Goal: Check status

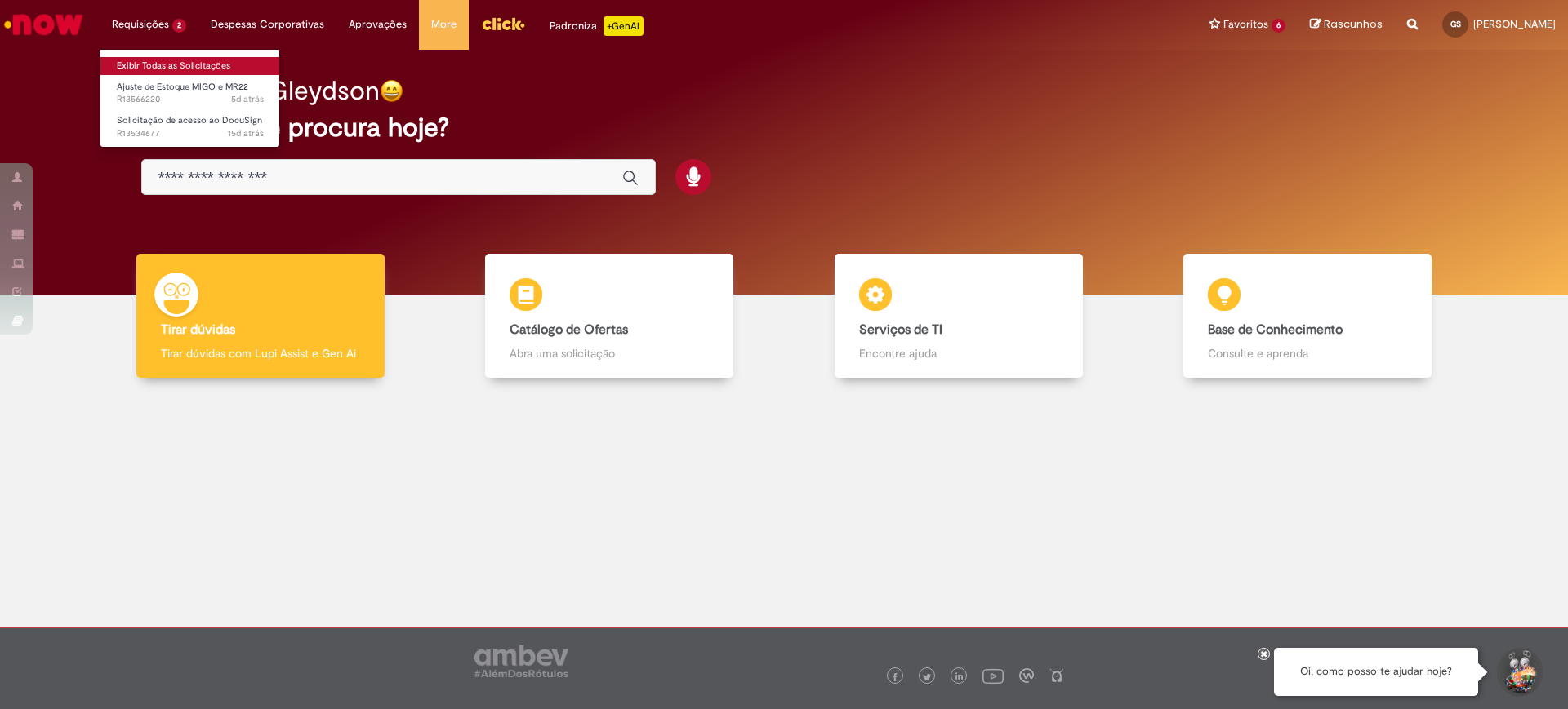
click at [139, 62] on link "Exibir Todas as Solicitações" at bounding box center [190, 66] width 179 height 18
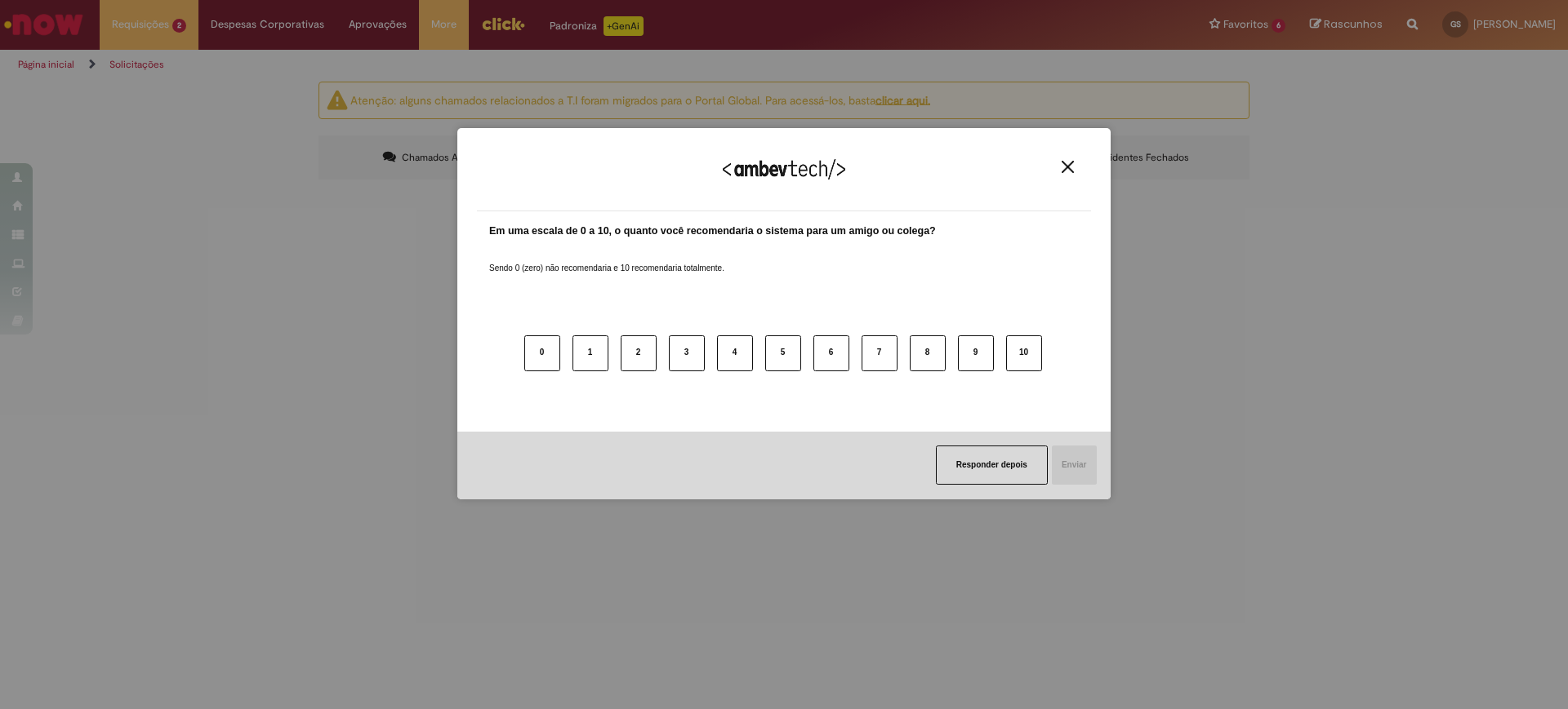
click at [1064, 161] on img "Close" at bounding box center [1068, 168] width 13 height 13
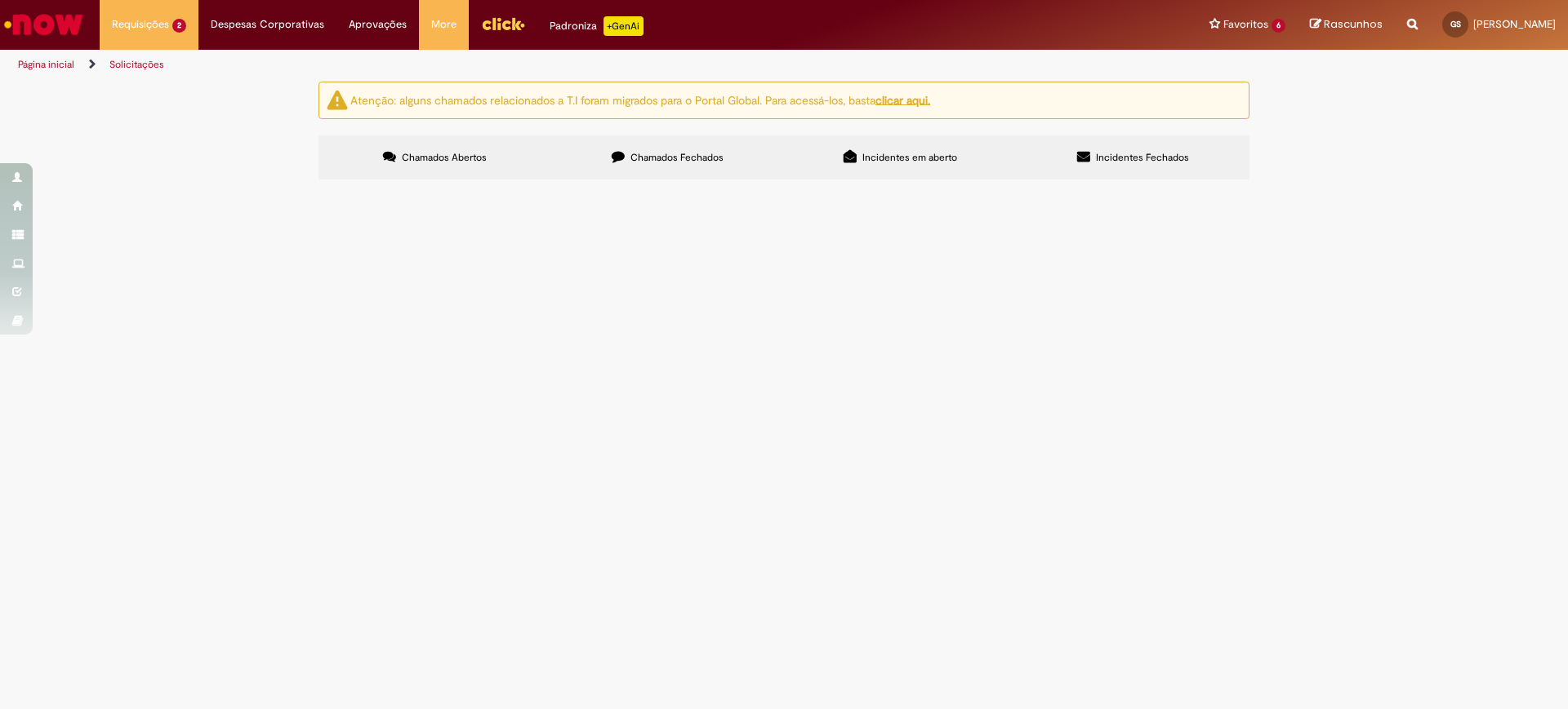
click at [0, 0] on span "R13566220" at bounding box center [0, 0] width 0 height 0
